Goal: Check status: Check status

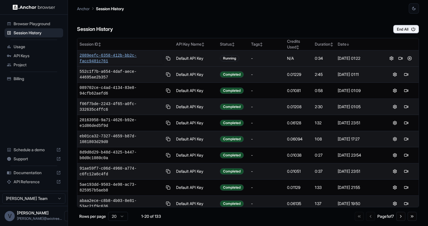
click at [129, 55] on span "2089eefc-6358-412b-bb2c-facc9481c761" at bounding box center [120, 58] width 83 height 11
click at [411, 73] on button at bounding box center [409, 74] width 7 height 7
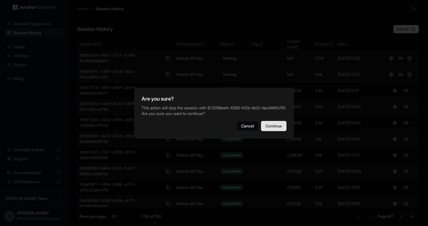
click at [272, 130] on button "Continue" at bounding box center [273, 126] width 25 height 10
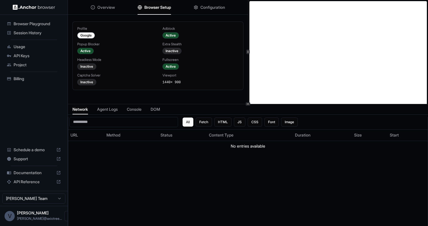
click at [159, 6] on span "Browser Setup" at bounding box center [157, 8] width 27 height 6
click at [195, 7] on icon "button" at bounding box center [196, 7] width 5 height 5
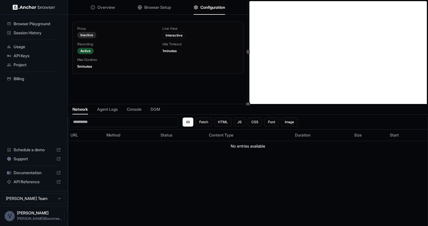
click at [160, 8] on span "Browser Setup" at bounding box center [157, 8] width 27 height 6
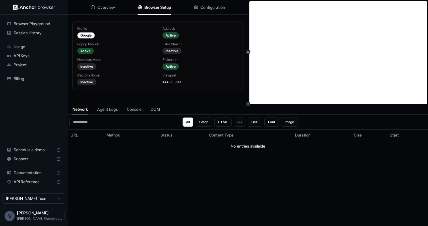
click at [191, 5] on div "Overview Browser Setup Configuration" at bounding box center [158, 7] width 180 height 15
click at [203, 6] on span "Configuration" at bounding box center [212, 8] width 25 height 6
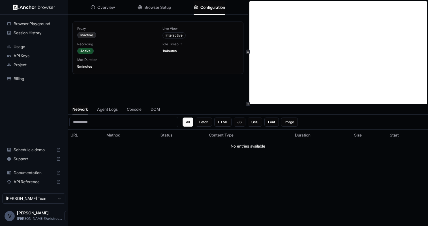
click at [156, 7] on span "Browser Setup" at bounding box center [157, 8] width 27 height 6
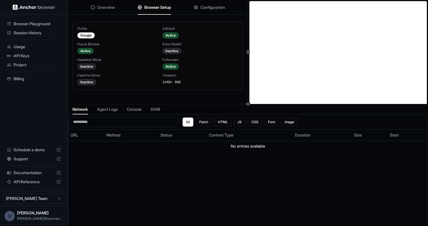
click at [110, 7] on span "Overview" at bounding box center [106, 8] width 18 height 6
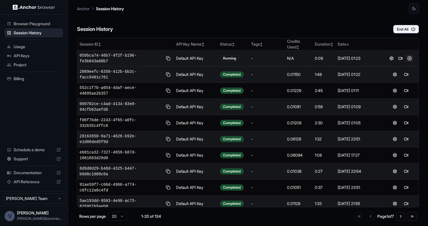
click at [411, 58] on button at bounding box center [409, 58] width 7 height 7
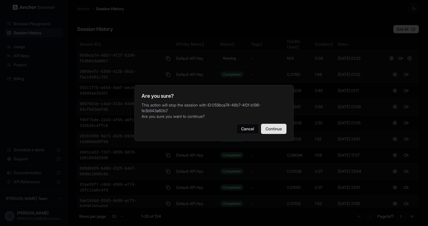
click at [275, 127] on button "Continue" at bounding box center [273, 129] width 25 height 10
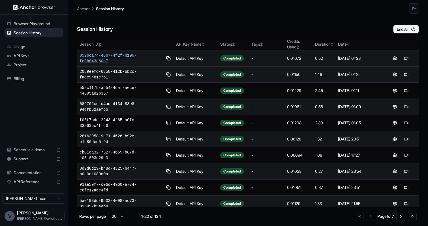
click at [126, 58] on span "059bca74-46b7-4f2f-b196-fe3b843a60b7" at bounding box center [120, 58] width 83 height 11
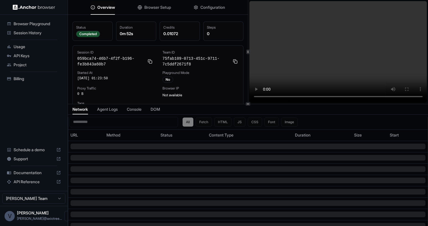
click at [141, 10] on button "Browser Setup" at bounding box center [153, 7] width 33 height 12
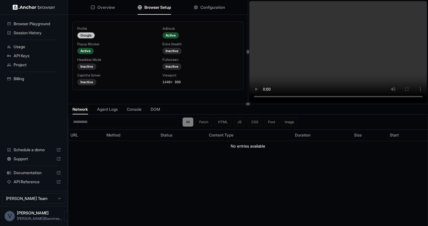
click at [84, 37] on div "Google" at bounding box center [86, 35] width 18 height 6
click at [345, 98] on video at bounding box center [338, 52] width 178 height 102
click at [354, 96] on video at bounding box center [338, 52] width 178 height 102
click at [362, 97] on video at bounding box center [338, 52] width 178 height 102
click at [368, 97] on video at bounding box center [338, 52] width 178 height 102
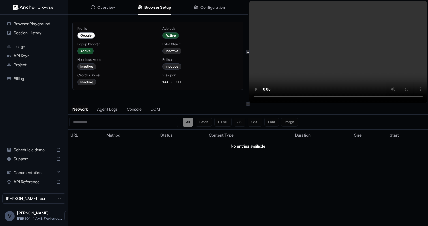
click at [376, 97] on video at bounding box center [338, 52] width 178 height 102
click at [113, 10] on span "Overview" at bounding box center [106, 8] width 18 height 6
